Goal: Navigation & Orientation: Find specific page/section

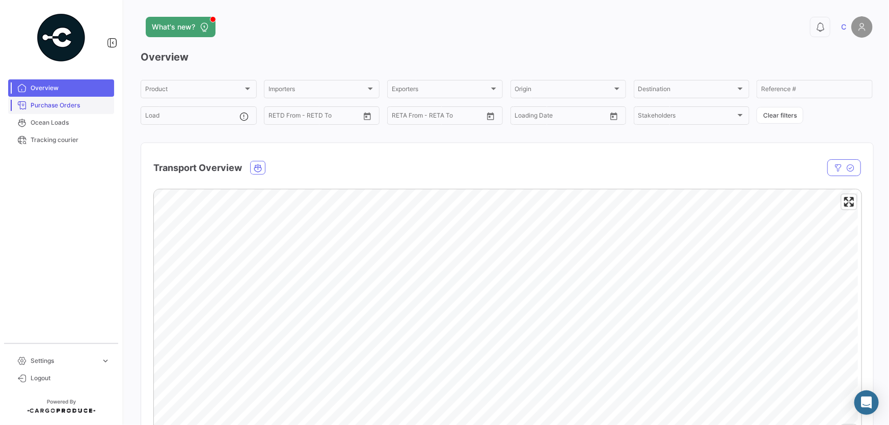
click at [68, 107] on span "Purchase Orders" at bounding box center [70, 105] width 79 height 9
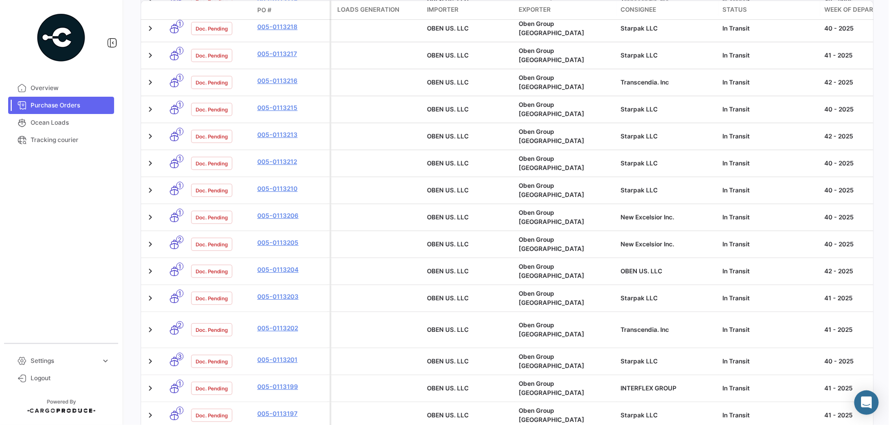
scroll to position [363, 0]
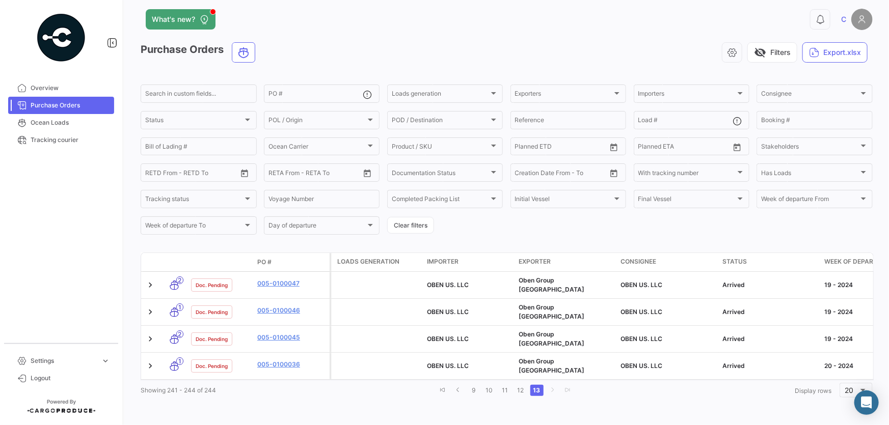
scroll to position [0, 0]
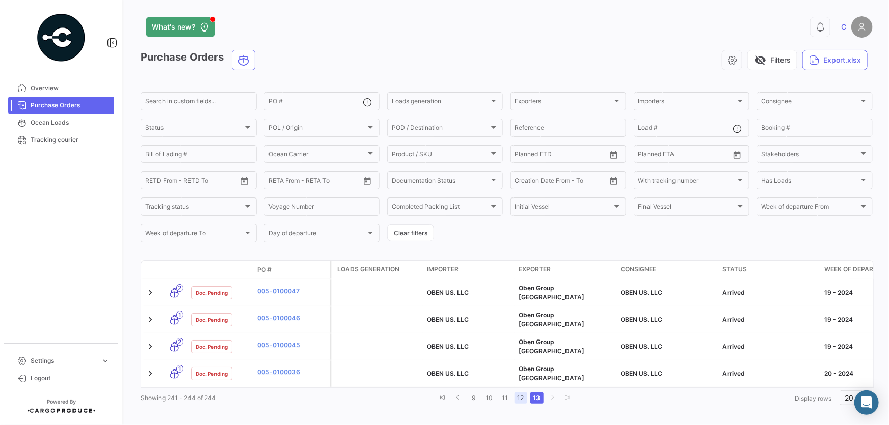
click at [514, 393] on link "12" at bounding box center [520, 398] width 13 height 11
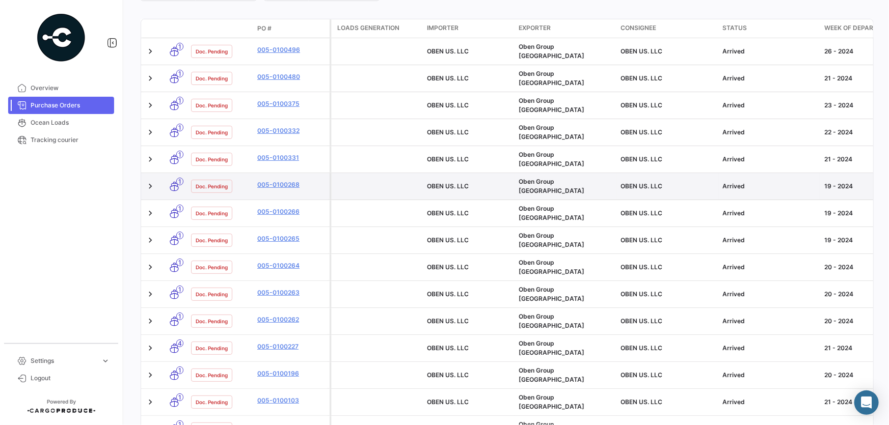
scroll to position [363, 0]
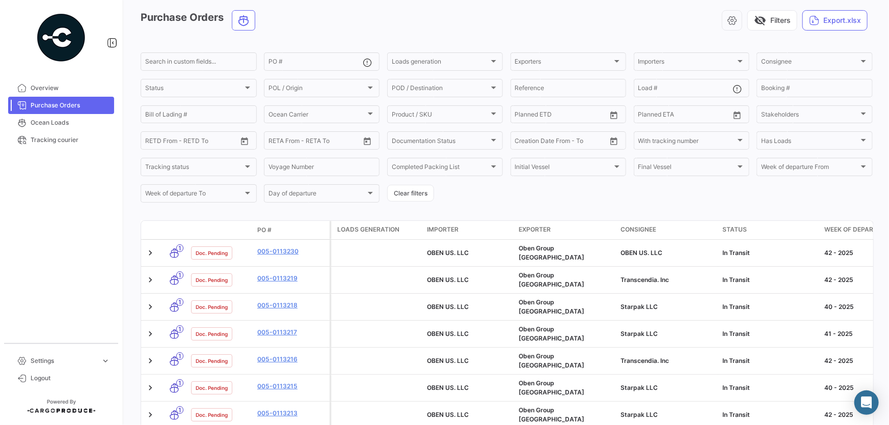
scroll to position [0, 0]
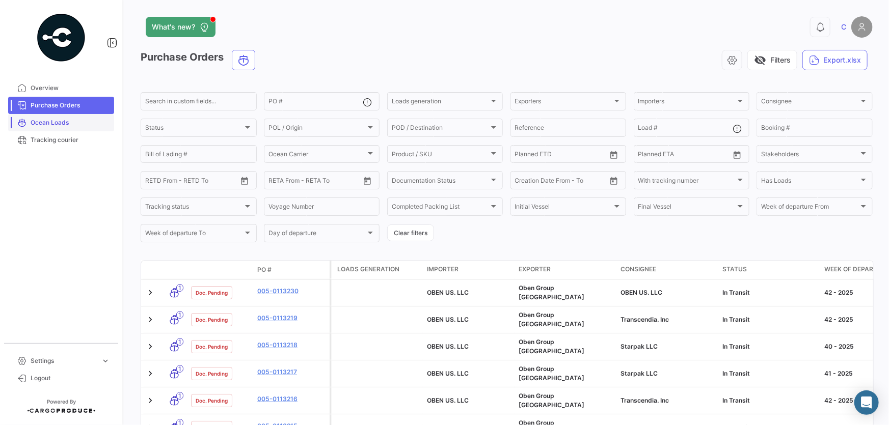
click at [65, 119] on span "Ocean Loads" at bounding box center [70, 122] width 79 height 9
click at [66, 102] on span "Purchase Orders" at bounding box center [70, 105] width 79 height 9
click at [555, 236] on form "Search in custom fields... PO # Loads generation Loads generation Exporters Exp…" at bounding box center [507, 167] width 732 height 153
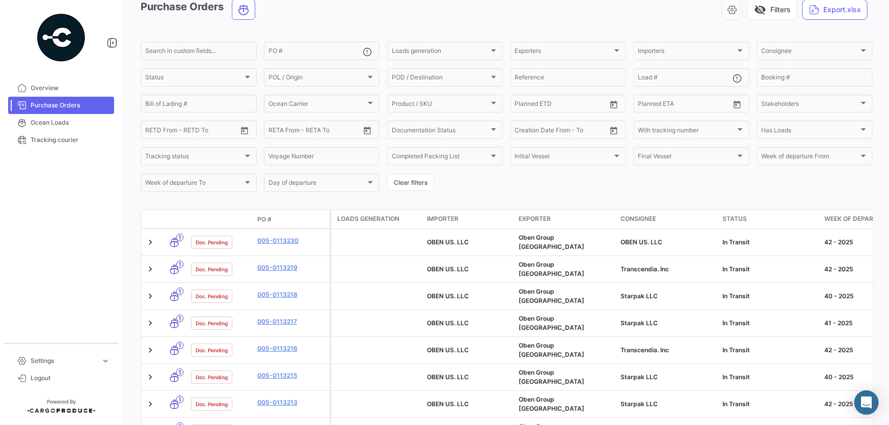
scroll to position [185, 0]
